Goal: Find specific page/section: Find specific page/section

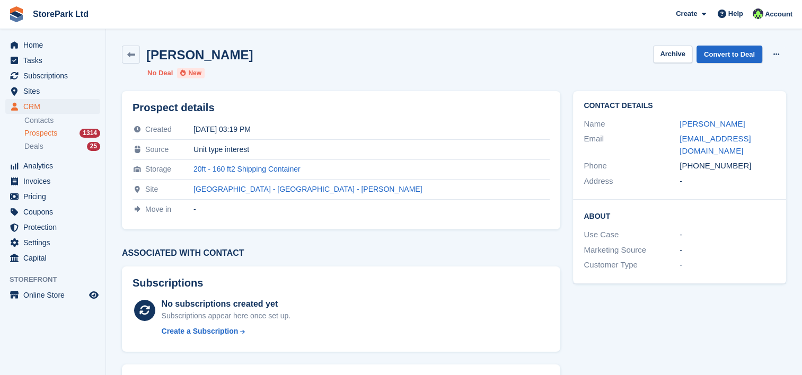
click at [38, 138] on span "Prospects" at bounding box center [40, 133] width 33 height 10
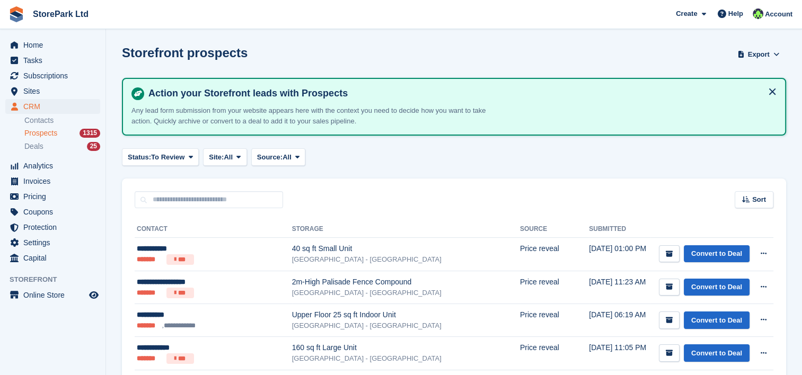
scroll to position [125, 0]
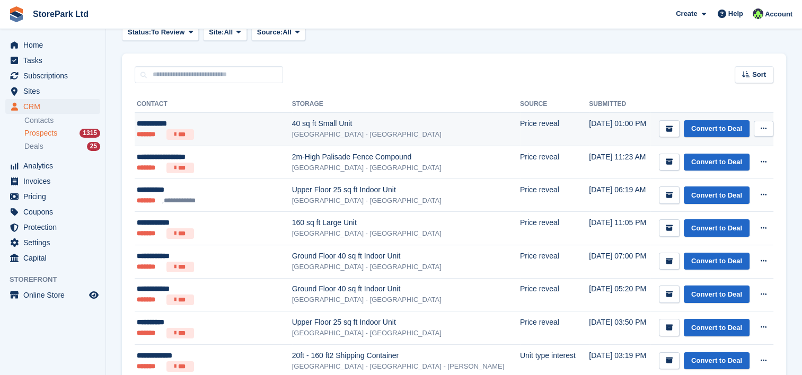
click at [354, 131] on div "[GEOGRAPHIC_DATA] - [GEOGRAPHIC_DATA]" at bounding box center [406, 134] width 228 height 11
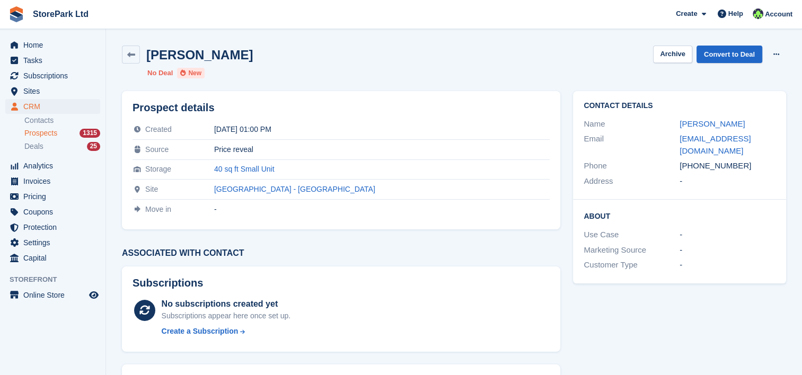
click at [46, 134] on span "Prospects" at bounding box center [40, 133] width 33 height 10
